Goal: Task Accomplishment & Management: Manage account settings

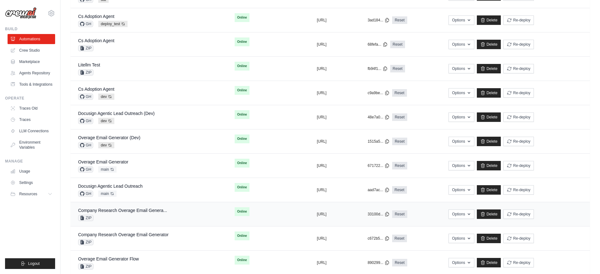
scroll to position [336, 0]
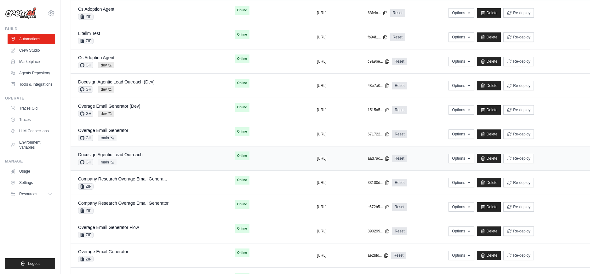
click at [128, 158] on div "Docusign Agentic Lead Outreach GH main Auto-deploy enabled" at bounding box center [110, 158] width 65 height 14
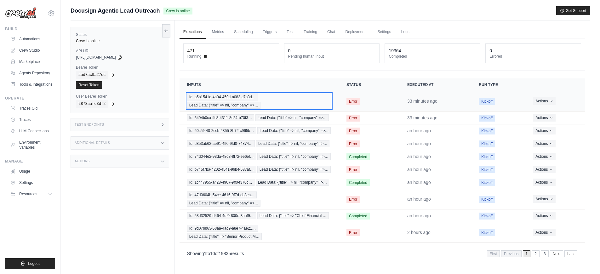
click at [273, 101] on div "Id: b5b1541e-4a94-459d-a083-c7b3d… Lead Data: {"title" => nil, "company" =>…" at bounding box center [259, 101] width 144 height 15
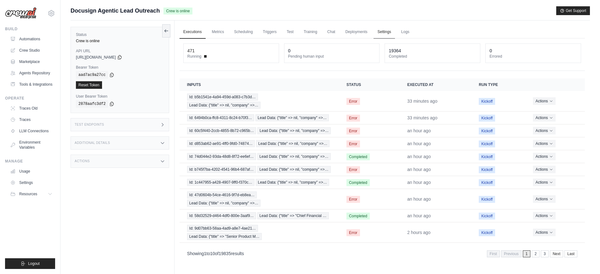
click at [387, 32] on link "Settings" at bounding box center [383, 32] width 21 height 13
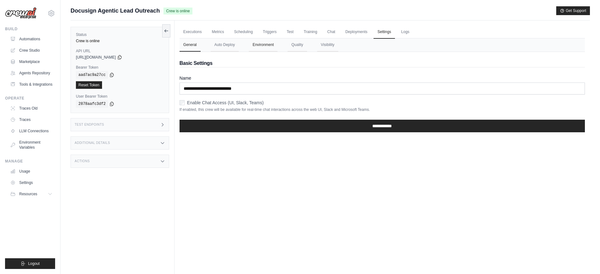
click at [264, 49] on button "Environment" at bounding box center [263, 44] width 29 height 13
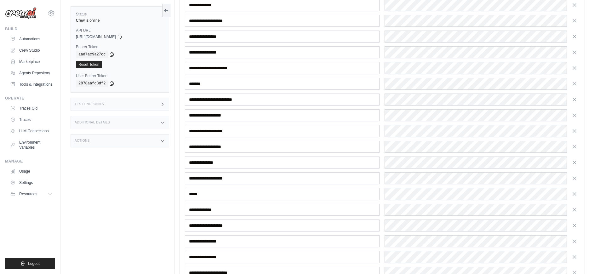
scroll to position [312, 0]
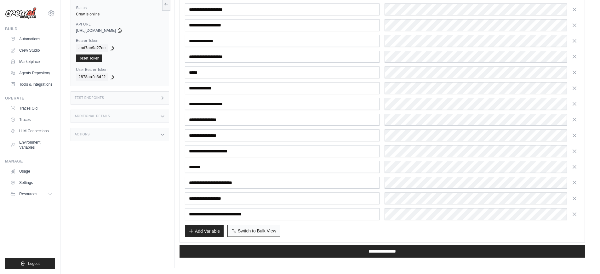
click at [276, 230] on button "Switch to Bulk View Switch to Table View" at bounding box center [253, 231] width 53 height 12
type textarea "**********"
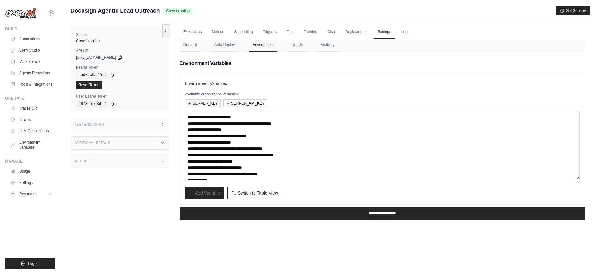
scroll to position [25, 0]
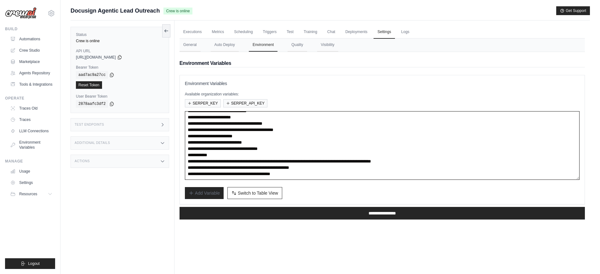
click at [333, 173] on textarea "**********" at bounding box center [382, 145] width 394 height 69
click at [187, 31] on link "Executions" at bounding box center [192, 32] width 26 height 13
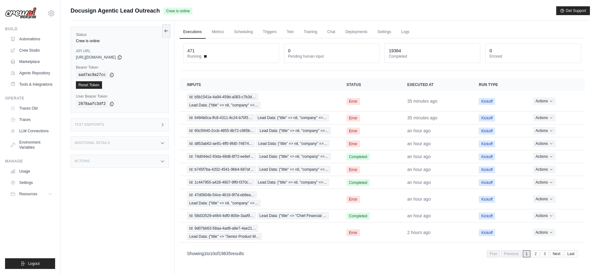
click at [187, 31] on link "Executions" at bounding box center [192, 32] width 26 height 13
click at [23, 36] on link "Automations" at bounding box center [32, 39] width 48 height 10
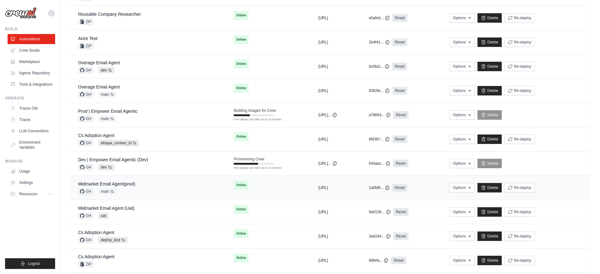
scroll to position [131, 0]
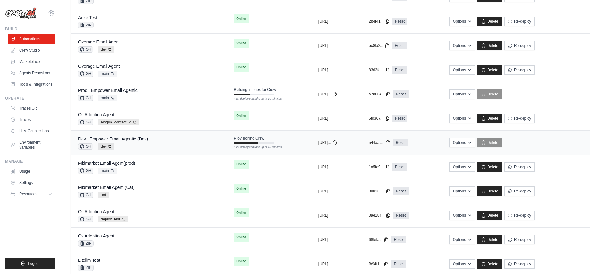
click at [167, 143] on div "Dev | Empower Email Agentic (Dev) GH dev Auto-deploy enabled" at bounding box center [148, 143] width 140 height 14
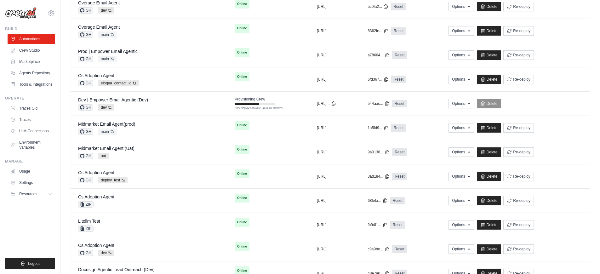
scroll to position [129, 0]
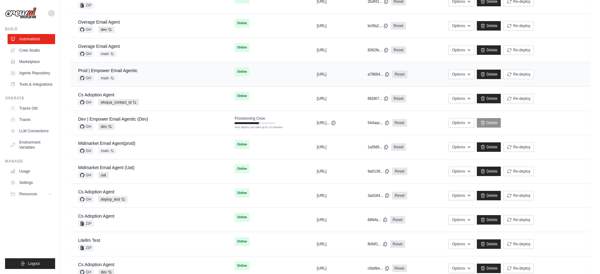
click at [159, 70] on div "Prod | Empower Email Agentic GH main Auto-deploy enabled" at bounding box center [148, 74] width 141 height 14
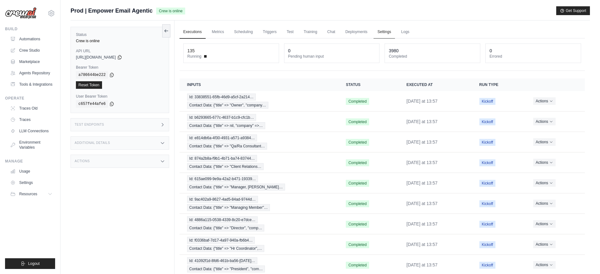
click at [378, 33] on link "Settings" at bounding box center [383, 32] width 21 height 13
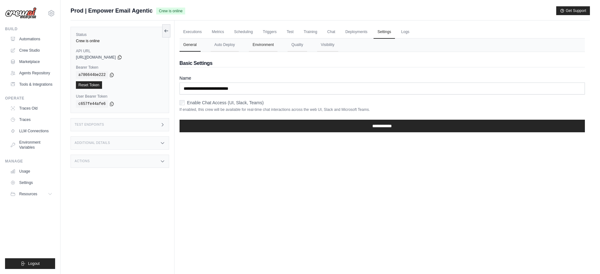
click at [274, 47] on button "Environment" at bounding box center [263, 44] width 29 height 13
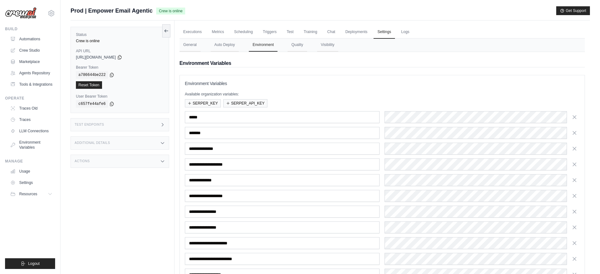
scroll to position [108, 0]
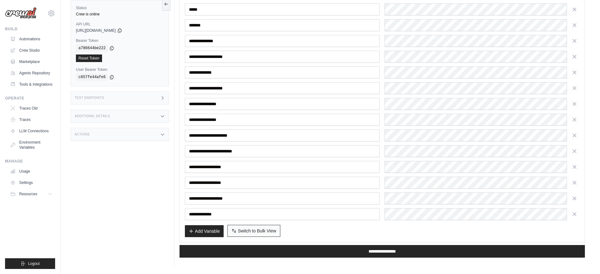
click at [245, 229] on span "Switch to Bulk View" at bounding box center [257, 231] width 38 height 6
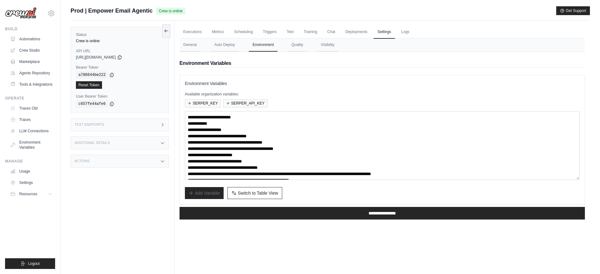
scroll to position [25, 0]
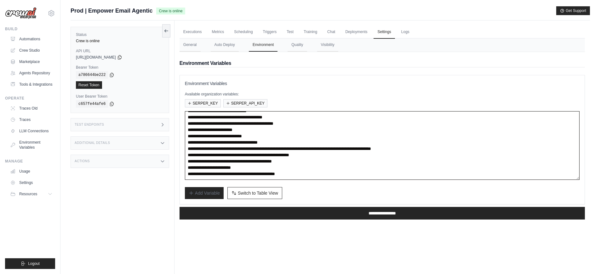
click at [351, 173] on textarea "**********" at bounding box center [382, 145] width 394 height 69
click at [367, 155] on textarea "**********" at bounding box center [382, 145] width 394 height 69
paste textarea "**********"
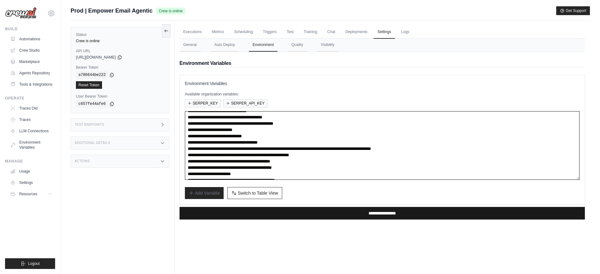
type textarea "**********"
click at [354, 210] on input "**********" at bounding box center [381, 213] width 405 height 13
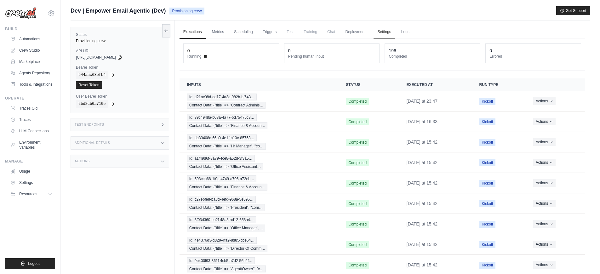
click at [376, 34] on link "Settings" at bounding box center [383, 32] width 21 height 13
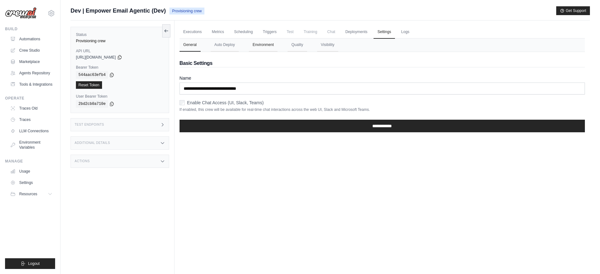
click at [259, 46] on button "Environment" at bounding box center [263, 44] width 29 height 13
click at [196, 32] on link "Executions" at bounding box center [192, 32] width 26 height 13
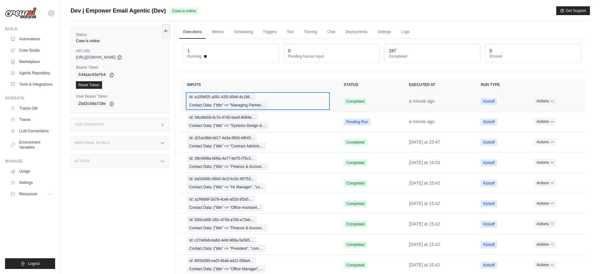
click at [301, 104] on div "Id: a105bf25-a581-42f2-85b6-8c198… Contact Data: {"title" => "Managing Partner…" at bounding box center [257, 101] width 141 height 15
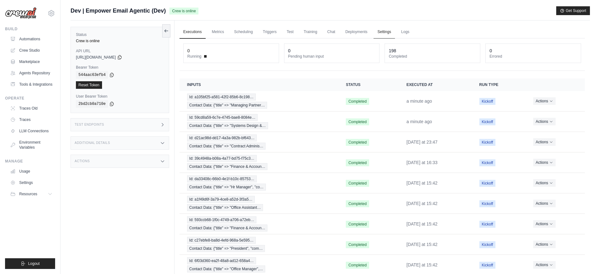
click at [380, 32] on link "Settings" at bounding box center [383, 32] width 21 height 13
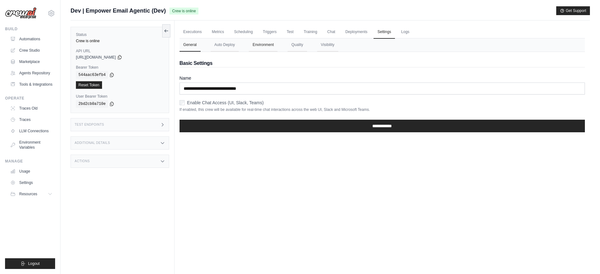
click at [252, 49] on button "Environment" at bounding box center [263, 44] width 29 height 13
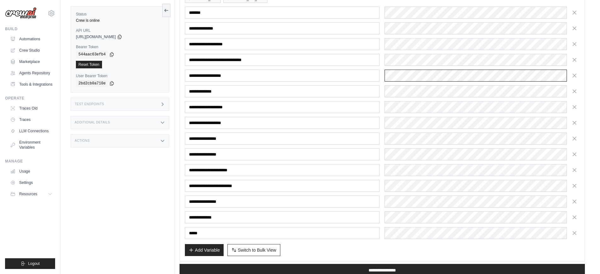
scroll to position [123, 0]
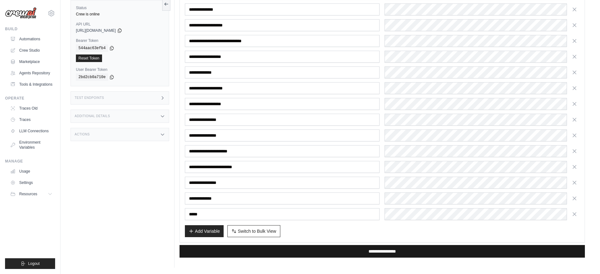
click at [260, 246] on input "**********" at bounding box center [381, 251] width 405 height 13
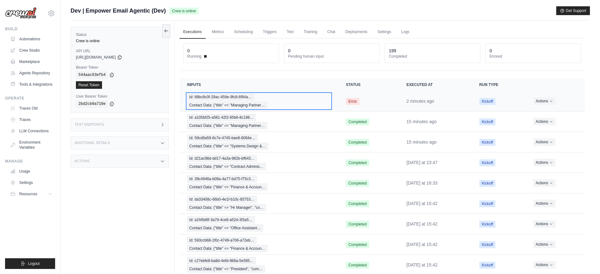
click at [310, 98] on div "Id: 88bc8c0f-29ac-459e-9fc8-6f94a… Contact Data: {"title" => "Managing Partner…" at bounding box center [259, 101] width 144 height 15
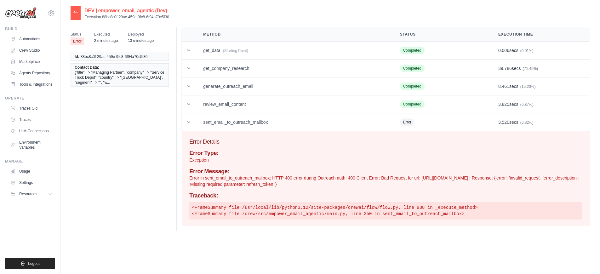
click at [343, 183] on p "Error in sent_email_to_outreach_mailbox: HTTP 400 error during Outreach auth: 4…" at bounding box center [385, 181] width 393 height 13
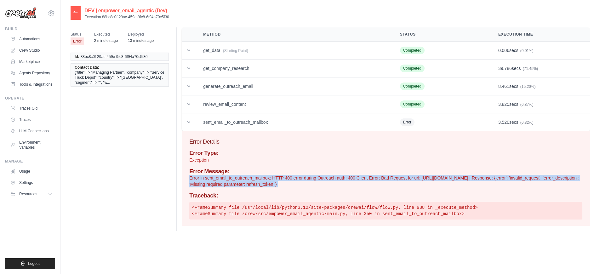
click at [343, 183] on p "Error in sent_email_to_outreach_mailbox: HTTP 400 error during Outreach auth: 4…" at bounding box center [385, 181] width 393 height 13
click at [73, 10] on icon at bounding box center [75, 12] width 5 height 5
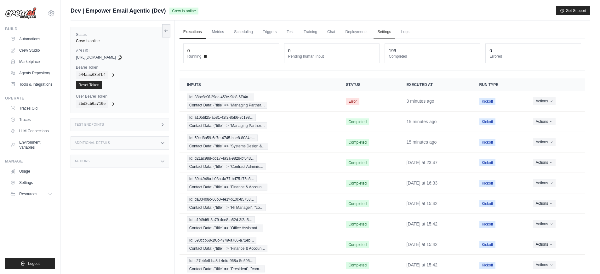
click at [374, 31] on link "Settings" at bounding box center [383, 32] width 21 height 13
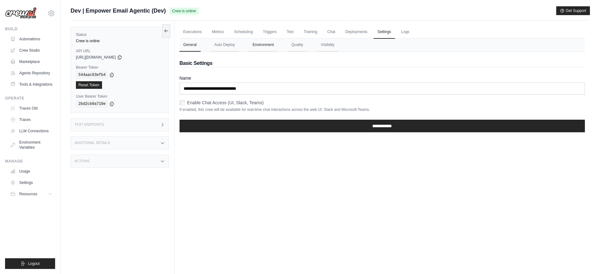
click at [270, 46] on button "Environment" at bounding box center [263, 44] width 29 height 13
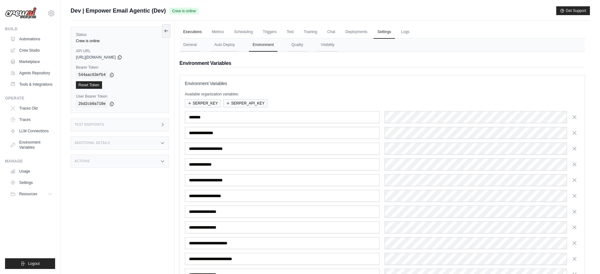
click at [186, 32] on link "Executions" at bounding box center [192, 32] width 26 height 13
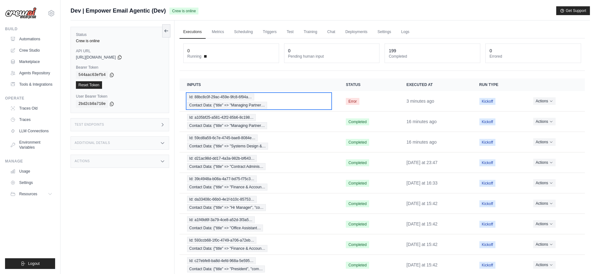
click at [300, 99] on div "Id: 88bc8c0f-29ac-459e-9fc8-6f94a… Contact Data: {"title" => "Managing Partner…" at bounding box center [259, 101] width 144 height 15
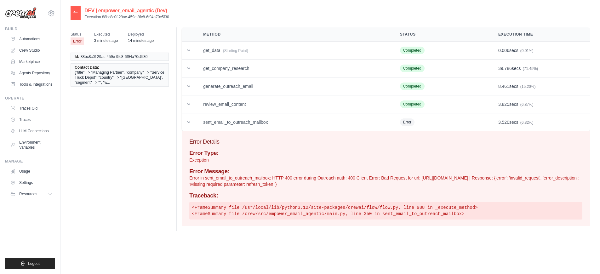
drag, startPoint x: 175, startPoint y: 19, endPoint x: 102, endPoint y: 18, distance: 72.7
click at [102, 18] on div "DEV | empower_email_agentic (Dev) Execution 88bc8c0f-29ac-459e-9fc8-6f94a70c5f30" at bounding box center [330, 13] width 519 height 14
copy p "88bc8c0f-29ac-459e-9fc8-6f94a70c5f30"
drag, startPoint x: 102, startPoint y: 18, endPoint x: 168, endPoint y: 18, distance: 66.1
click at [168, 18] on p "Execution 88bc8c0f-29ac-459e-9fc8-6f94a70c5f30" at bounding box center [126, 16] width 85 height 5
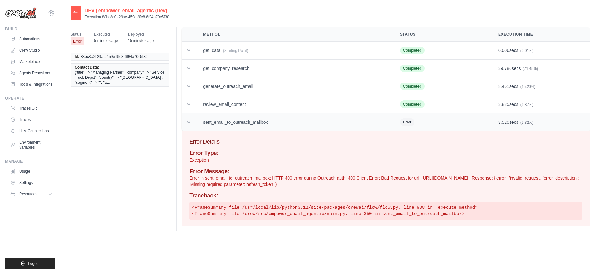
click at [236, 121] on td "sent_email_to_outreach_mailbox" at bounding box center [294, 122] width 197 height 18
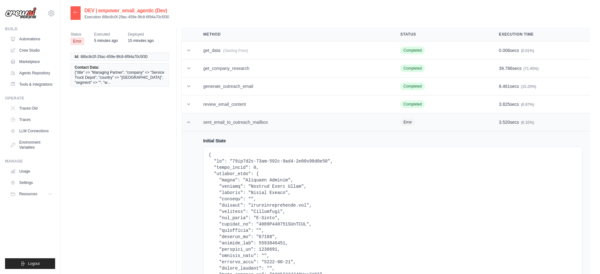
click at [236, 121] on td "sent_email_to_outreach_mailbox" at bounding box center [294, 122] width 197 height 18
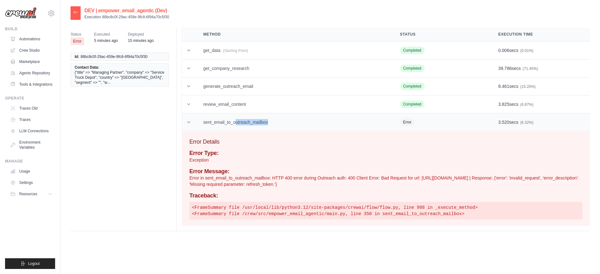
click at [236, 121] on td "sent_email_to_outreach_mailbox" at bounding box center [294, 122] width 197 height 18
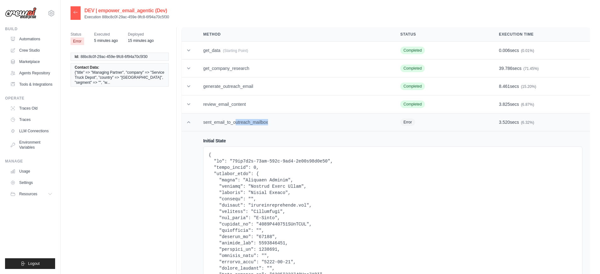
click at [236, 121] on td "sent_email_to_outreach_mailbox" at bounding box center [294, 122] width 197 height 18
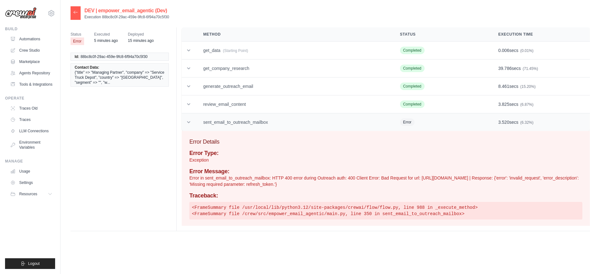
click at [236, 121] on td "sent_email_to_outreach_mailbox" at bounding box center [294, 122] width 197 height 18
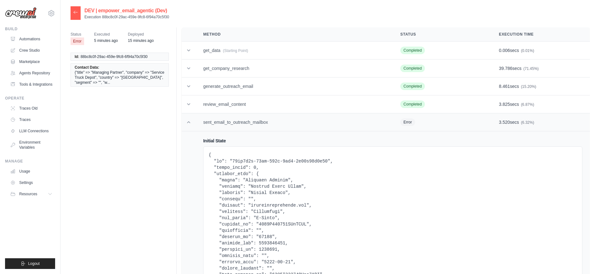
click at [236, 121] on td "sent_email_to_outreach_mailbox" at bounding box center [294, 122] width 197 height 18
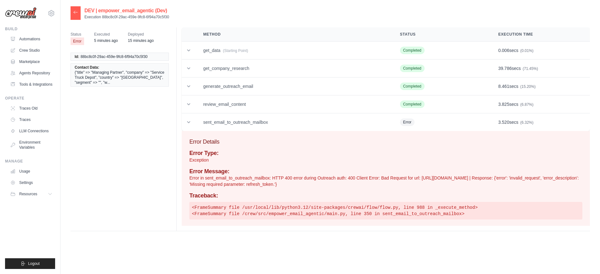
scroll to position [13, 0]
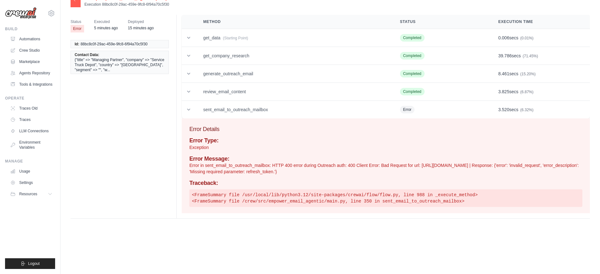
click at [349, 172] on p "Error in sent_email_to_outreach_mailbox: HTTP 400 error during Outreach auth: 4…" at bounding box center [385, 168] width 393 height 13
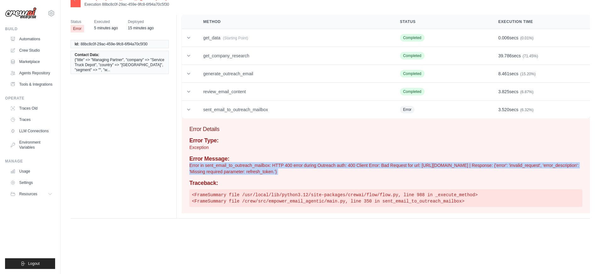
click at [349, 172] on p "Error in sent_email_to_outreach_mailbox: HTTP 400 error during Outreach auth: 4…" at bounding box center [385, 168] width 393 height 13
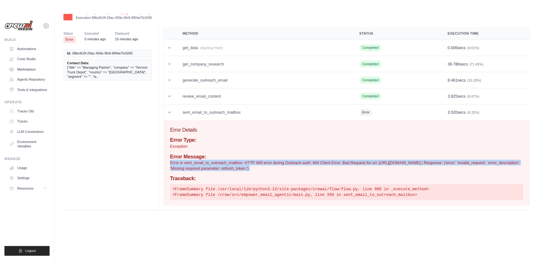
scroll to position [0, 0]
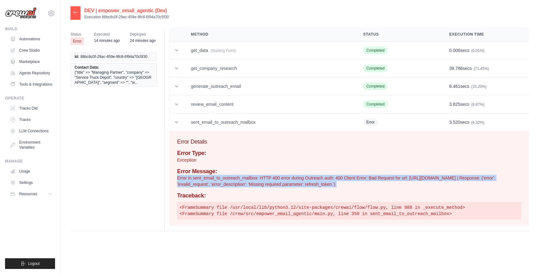
click at [239, 244] on div "DEV | empower_email_agentic (Dev) Execution 88bc8c0f-29ac-459e-9fc8-6f94a70c5f3…" at bounding box center [300, 143] width 459 height 274
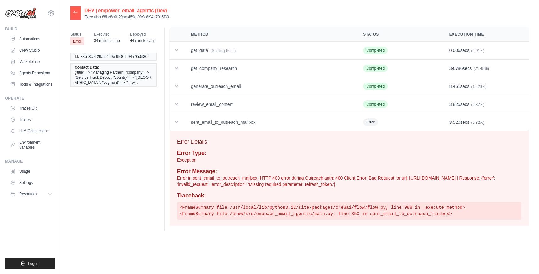
click at [230, 177] on p "Error in sent_email_to_outreach_mailbox: HTTP 400 error during Outreach auth: 4…" at bounding box center [349, 181] width 344 height 13
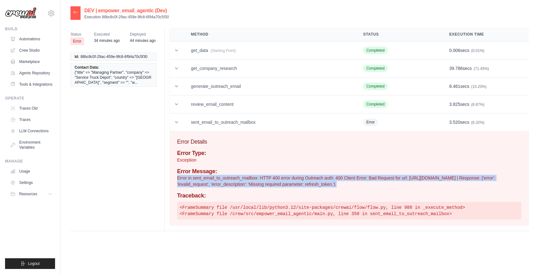
copy div "Error in sent_email_to_outreach_mailbox: HTTP 400 error during Outreach auth: 4…"
click at [74, 9] on div at bounding box center [76, 13] width 10 height 14
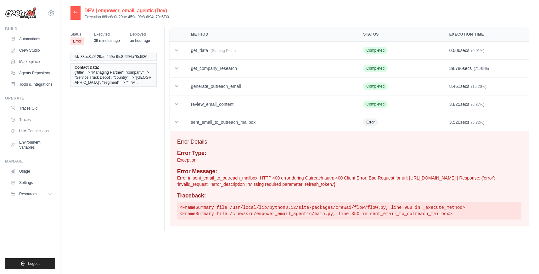
click at [74, 13] on icon at bounding box center [75, 12] width 5 height 5
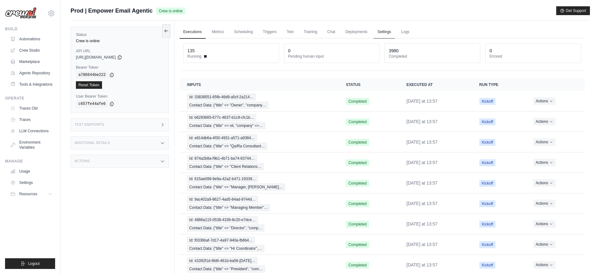
click at [377, 35] on link "Settings" at bounding box center [383, 32] width 21 height 13
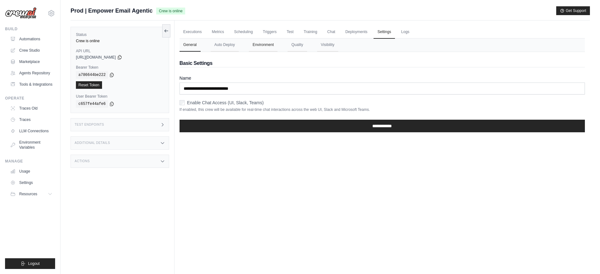
click at [259, 47] on button "Environment" at bounding box center [263, 44] width 29 height 13
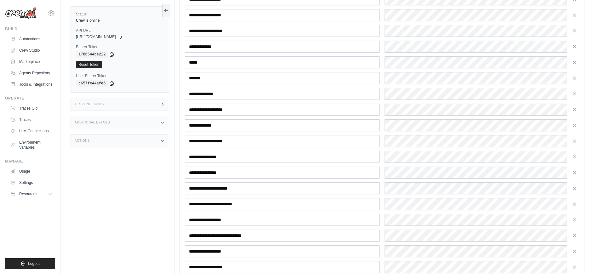
scroll to position [311, 0]
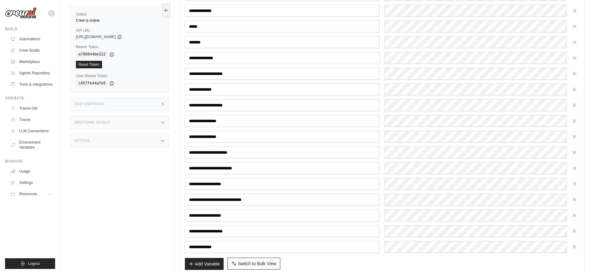
click at [256, 261] on span "Switch to Bulk View" at bounding box center [257, 263] width 38 height 6
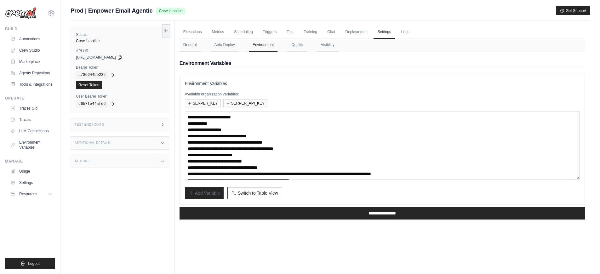
scroll to position [31, 0]
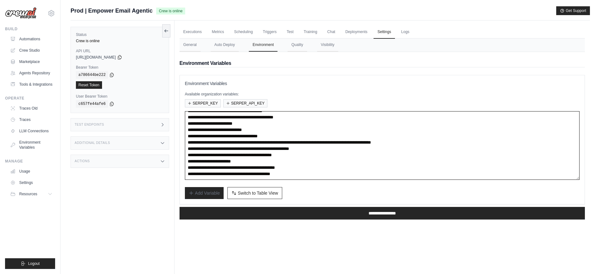
click at [279, 149] on textarea "**********" at bounding box center [382, 145] width 394 height 69
paste textarea "**********"
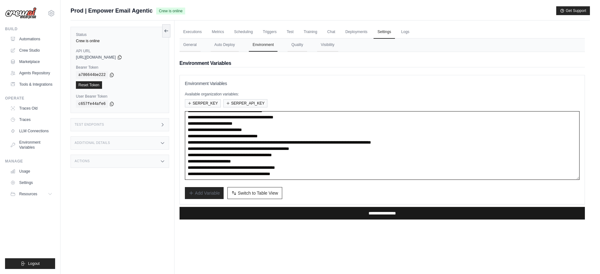
type textarea "**********"
click at [272, 213] on input "**********" at bounding box center [381, 213] width 405 height 13
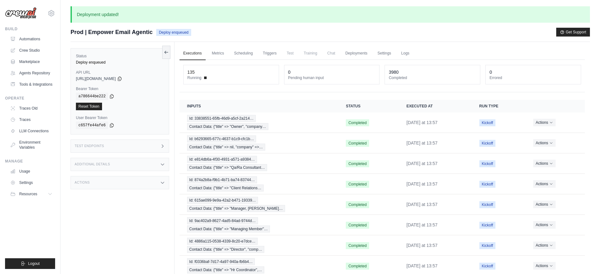
click at [295, 98] on div "**********" at bounding box center [381, 198] width 405 height 276
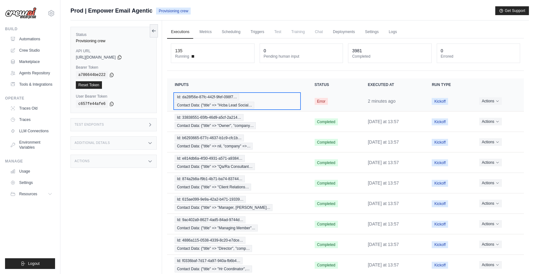
click at [284, 105] on div "Id: da28f56e-87fc-442f-9fef-098f7… Contact Data: {"title" => "Hcba Lead Social…" at bounding box center [237, 101] width 125 height 15
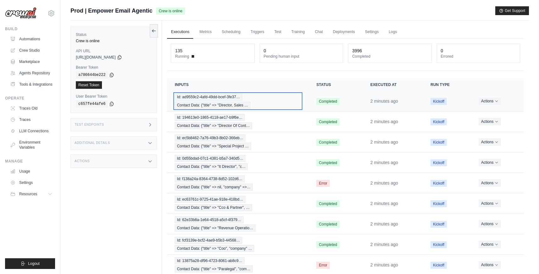
click at [264, 102] on div "Id: ad9559c2-4afd-49dd-bcef-3fe37… Contact Data: {"title" => "Director, Sales …" at bounding box center [238, 101] width 127 height 15
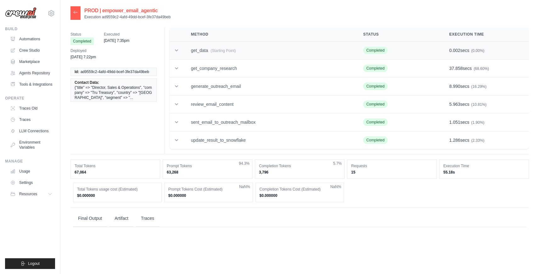
click at [259, 46] on td "get_data (Starting Point)" at bounding box center [270, 51] width 172 height 18
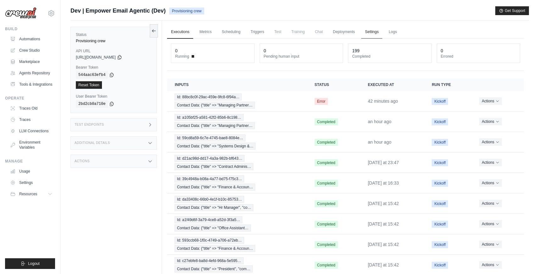
click at [366, 32] on link "Settings" at bounding box center [371, 32] width 21 height 13
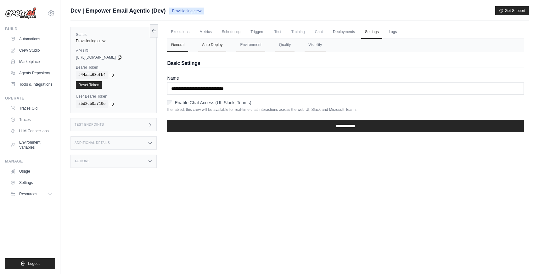
click at [213, 45] on button "Auto Deploy" at bounding box center [212, 44] width 28 height 13
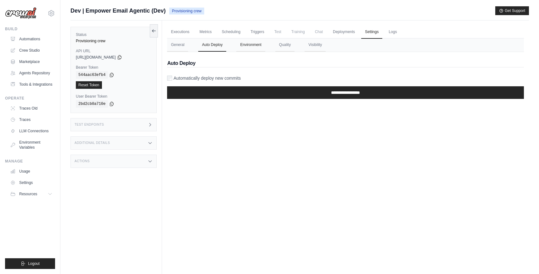
click at [252, 46] on button "Environment" at bounding box center [250, 44] width 29 height 13
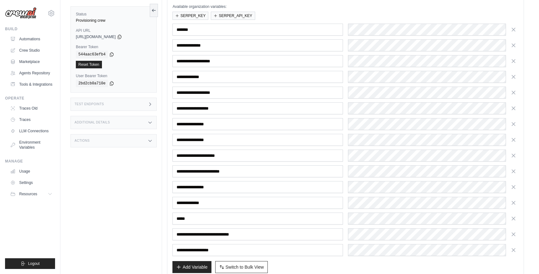
scroll to position [123, 0]
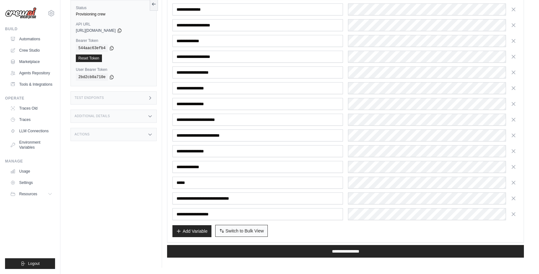
click at [244, 232] on span "Switch to Bulk View" at bounding box center [245, 231] width 38 height 6
type textarea "**********"
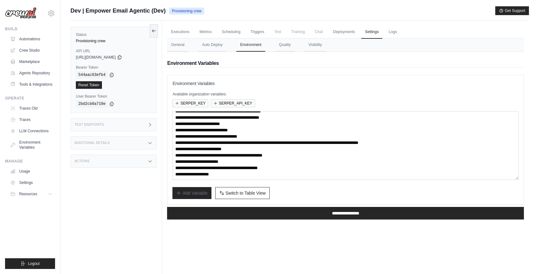
scroll to position [31, 0]
click at [27, 38] on link "Automations" at bounding box center [32, 39] width 48 height 10
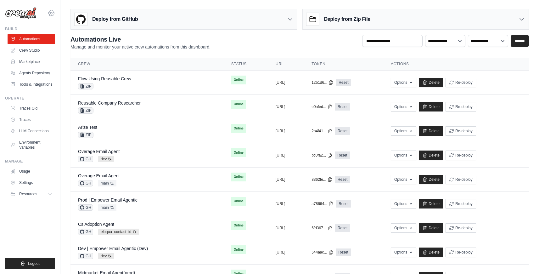
click at [50, 15] on icon at bounding box center [52, 13] width 8 height 8
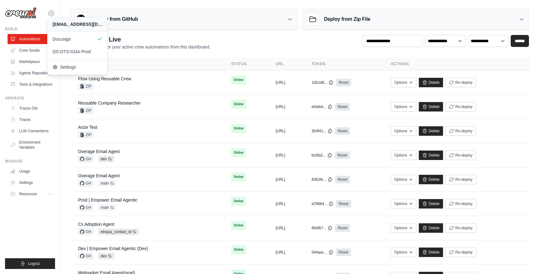
drag, startPoint x: 84, startPoint y: 41, endPoint x: 303, endPoint y: 5, distance: 221.4
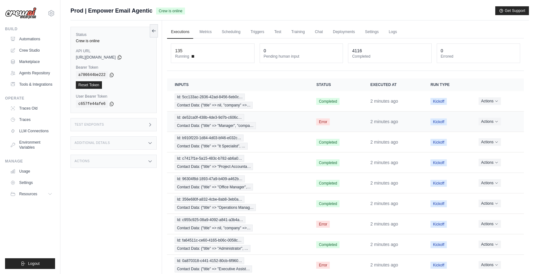
click at [282, 129] on td "Id: de52ca0f-438b-4de3-9d7b-c606c… Contact Data: {"title" => "Manager", "compa…" at bounding box center [238, 121] width 142 height 20
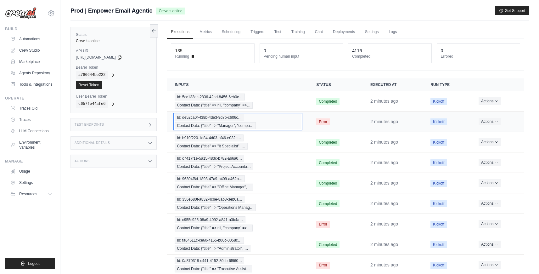
click at [277, 119] on div "Id: de52ca0f-438b-4de3-9d7b-c606c… Contact Data: {"title" => "Manager", "compa…" at bounding box center [238, 121] width 127 height 15
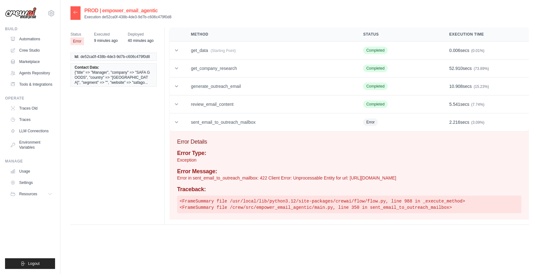
click at [298, 175] on p "Error in sent_email_to_outreach_mailbox: 422 Client Error: Unprocessable Entity…" at bounding box center [349, 178] width 344 height 6
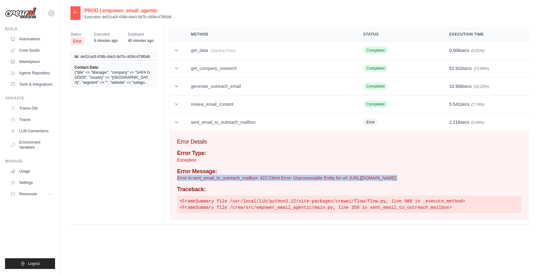
click at [77, 16] on div at bounding box center [76, 13] width 10 height 14
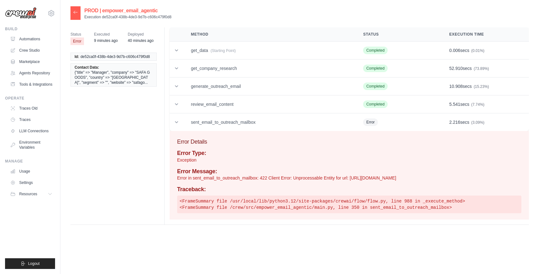
click at [75, 14] on icon at bounding box center [75, 12] width 5 height 5
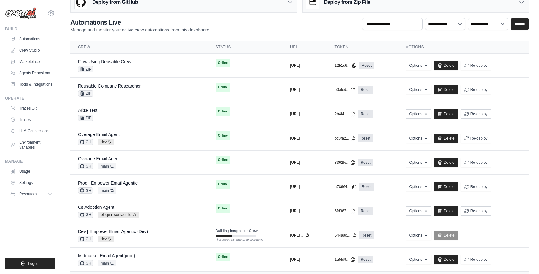
scroll to position [15, 0]
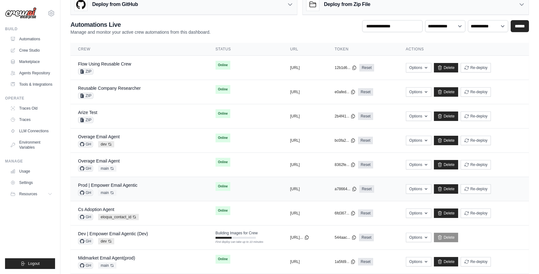
click at [138, 187] on div "Prod | Empower Email Agentic GH main Auto-deploy enabled" at bounding box center [139, 189] width 122 height 14
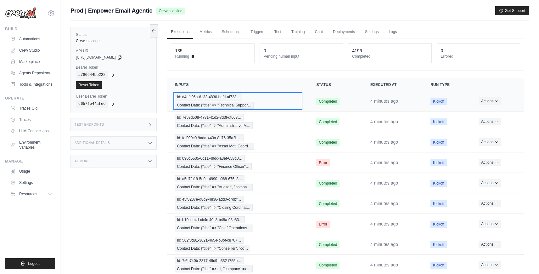
click at [279, 103] on div "Id: d4efc96a-6133-4830-befd-af723… Contact Data: {"title" => "Technical Suppor…" at bounding box center [238, 101] width 127 height 15
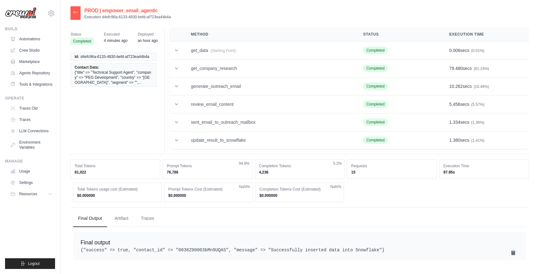
drag, startPoint x: 174, startPoint y: 15, endPoint x: 101, endPoint y: 19, distance: 73.1
click at [101, 19] on div "PROD | empower_email_agentic Execution d4efc96a-6133-4830-befd-af723ea44b4a" at bounding box center [300, 13] width 459 height 14
click at [101, 19] on p "Execution d4efc96a-6133-4830-befd-af723ea44b4a" at bounding box center [127, 16] width 87 height 5
drag, startPoint x: 102, startPoint y: 18, endPoint x: 171, endPoint y: 16, distance: 69.0
click at [171, 16] on div "PROD | empower_email_agentic Execution d4efc96a-6133-4830-befd-af723ea44b4a" at bounding box center [300, 13] width 459 height 14
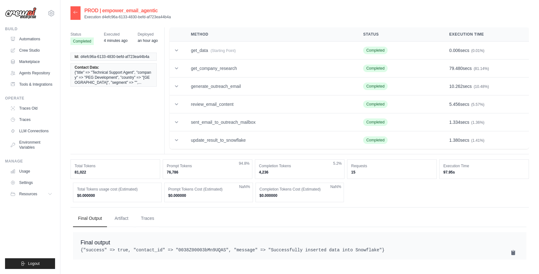
copy p "d4efc96a-6133-4830-befd-af723ea44b4a"
click at [77, 11] on icon at bounding box center [75, 12] width 5 height 5
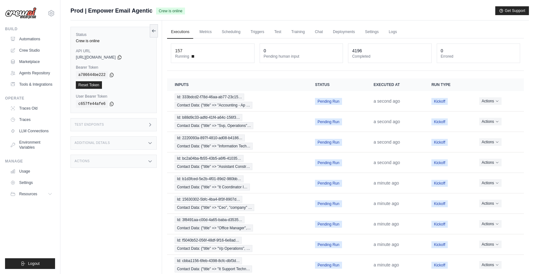
click at [122, 159] on div "Actions" at bounding box center [114, 161] width 86 height 13
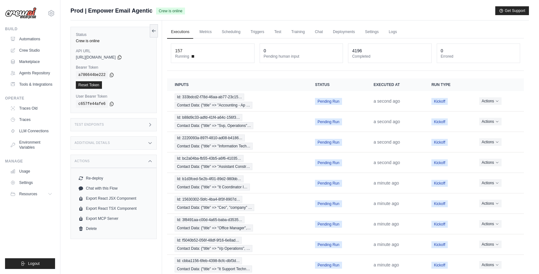
click at [116, 147] on div "Additional Details" at bounding box center [114, 142] width 86 height 13
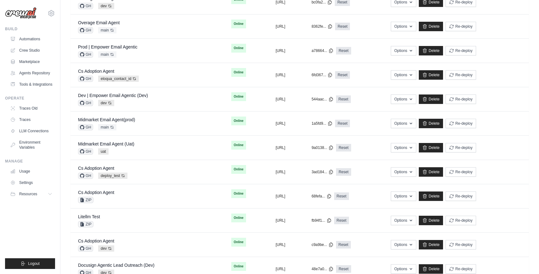
scroll to position [217, 0]
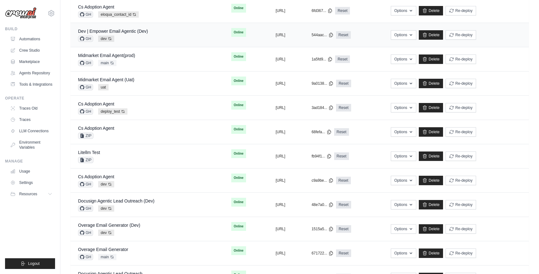
click at [147, 40] on div "GH dev Auto-deploy enabled" at bounding box center [113, 39] width 70 height 6
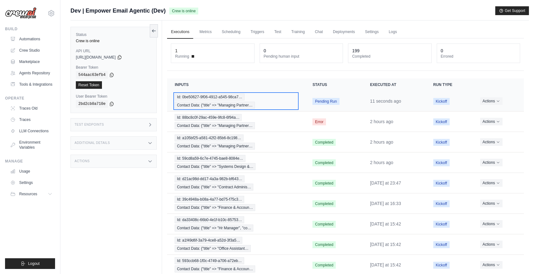
click at [277, 105] on div "Id: 0be50627-9f06-4912-a545-98ca7… Contact Data: {"title" => "Managing Partner…" at bounding box center [236, 101] width 123 height 15
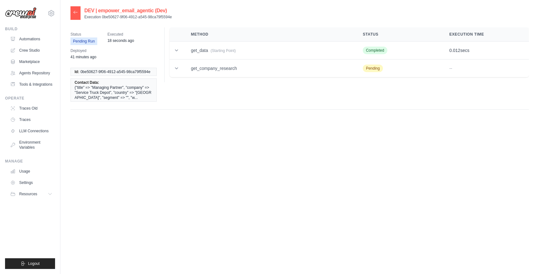
drag, startPoint x: 171, startPoint y: 16, endPoint x: 102, endPoint y: 16, distance: 68.9
click at [102, 16] on p "Execution 0be50627-9f06-4912-a545-98ca79f5594e" at bounding box center [128, 16] width 88 height 5
copy p "0be50627-9f06-4912-a545-98ca79f5594e"
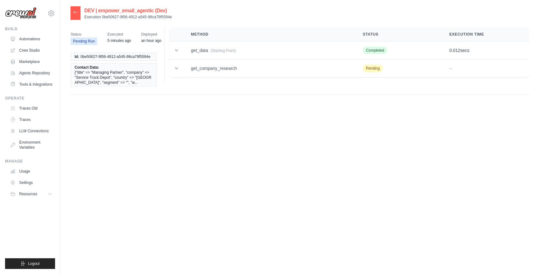
click at [75, 13] on icon at bounding box center [75, 12] width 5 height 5
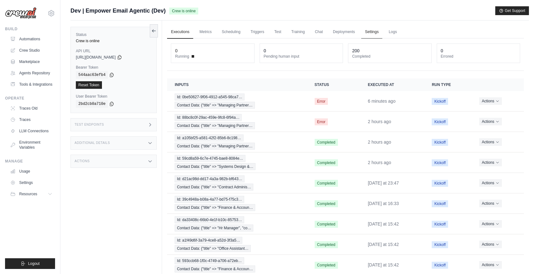
click at [370, 36] on link "Settings" at bounding box center [371, 32] width 21 height 13
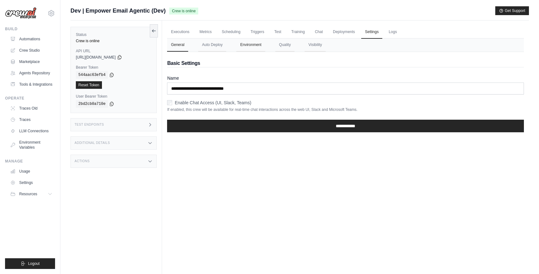
click at [249, 48] on button "Environment" at bounding box center [250, 44] width 29 height 13
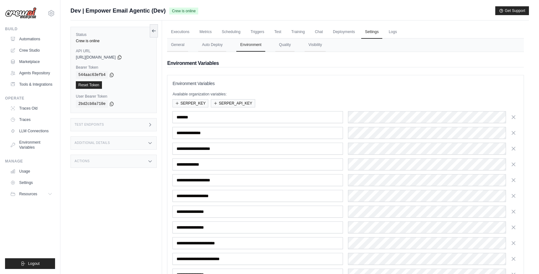
scroll to position [123, 0]
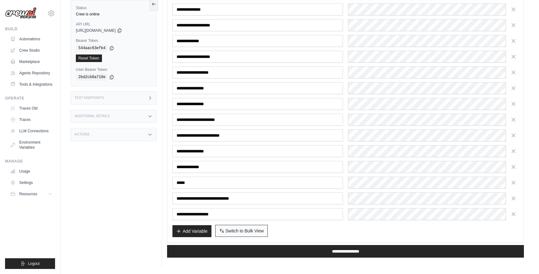
click at [251, 233] on span "Switch to Bulk View" at bounding box center [245, 231] width 38 height 6
type textarea "**********"
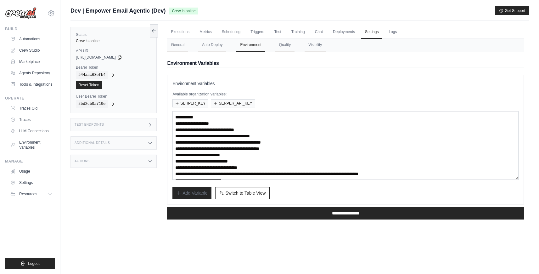
scroll to position [31, 0]
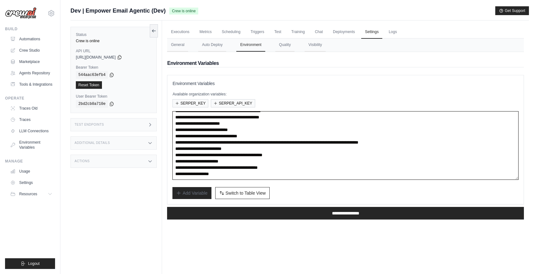
click at [323, 167] on textarea "**********" at bounding box center [346, 145] width 346 height 69
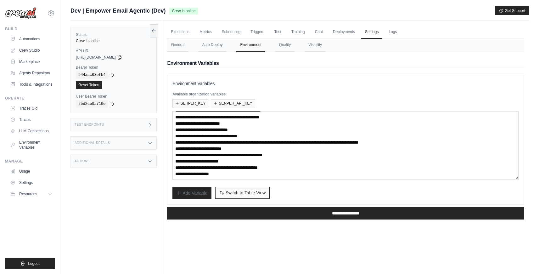
click at [254, 191] on span "Switch to Table View" at bounding box center [246, 193] width 40 height 6
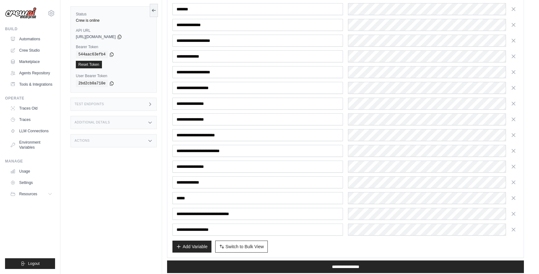
scroll to position [123, 0]
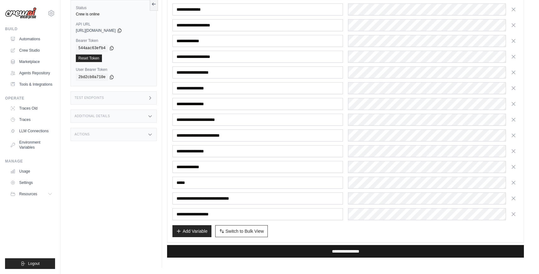
click at [380, 251] on input "**********" at bounding box center [345, 251] width 357 height 13
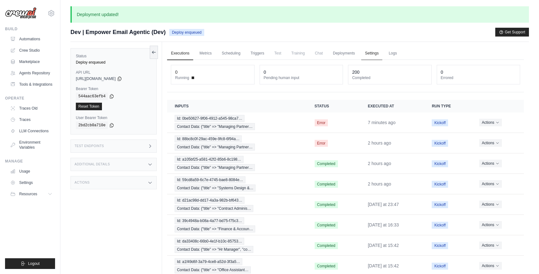
click at [371, 53] on link "Settings" at bounding box center [371, 53] width 21 height 13
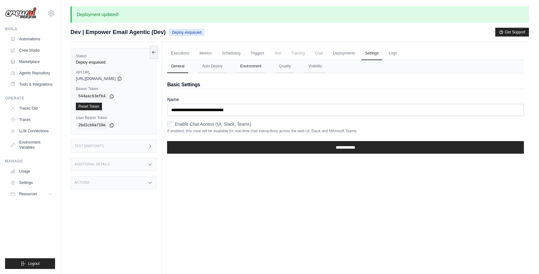
click at [262, 67] on button "Environment" at bounding box center [250, 66] width 29 height 13
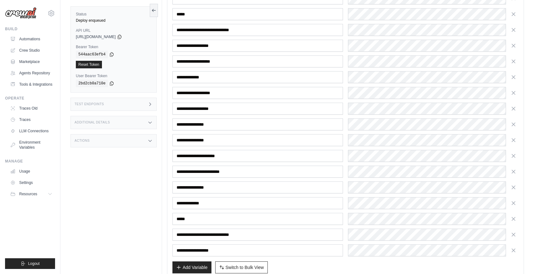
scroll to position [381, 0]
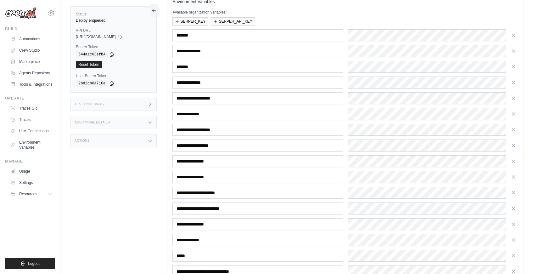
scroll to position [0, 0]
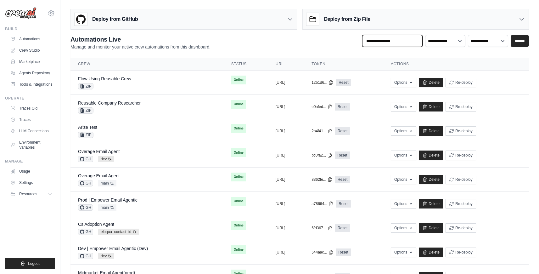
click at [393, 43] on input "text" at bounding box center [392, 41] width 60 height 12
type input "********"
click at [511, 35] on input "******" at bounding box center [520, 41] width 18 height 12
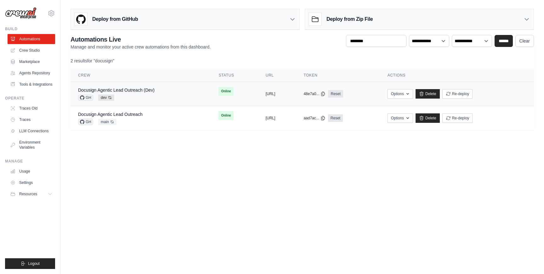
click at [147, 93] on div "Docusign Agentic Lead Outreach (Dev) GH dev Auto-deploy enabled" at bounding box center [116, 94] width 77 height 14
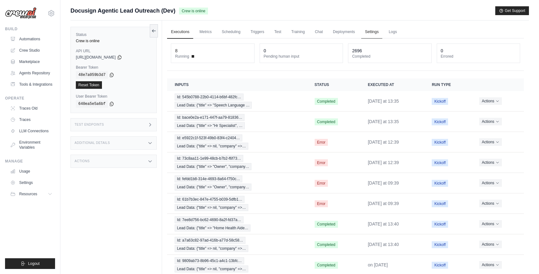
click at [370, 37] on link "Settings" at bounding box center [371, 32] width 21 height 13
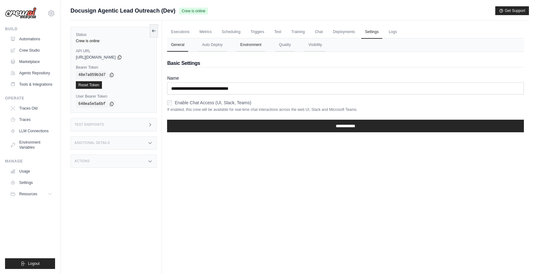
click at [253, 50] on button "Environment" at bounding box center [250, 44] width 29 height 13
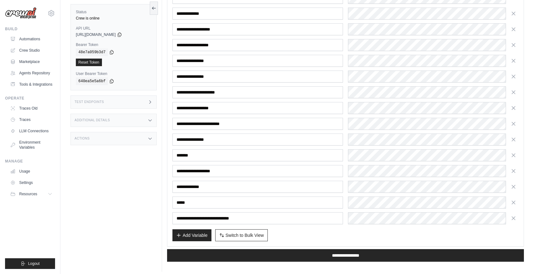
scroll to position [375, 0]
